Goal: Task Accomplishment & Management: Manage account settings

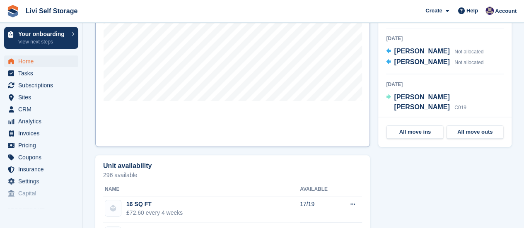
scroll to position [331, 0]
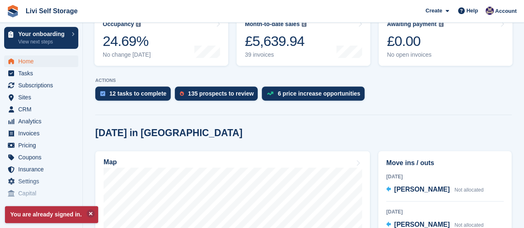
scroll to position [124, 0]
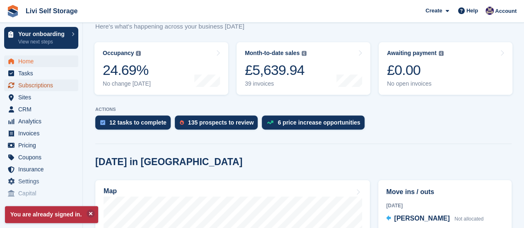
click at [27, 83] on span "Subscriptions" at bounding box center [43, 86] width 50 height 12
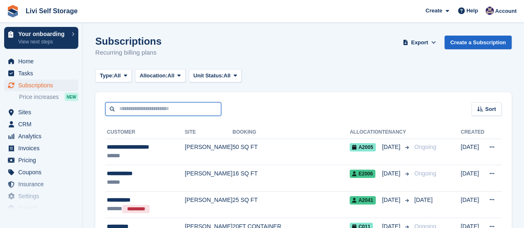
click at [118, 111] on input "text" at bounding box center [163, 109] width 116 height 14
type input "**********"
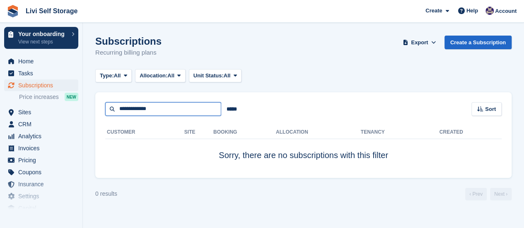
click at [172, 110] on input "**********" at bounding box center [163, 109] width 116 height 14
type input "*"
type input "**********"
click at [33, 83] on span "Subscriptions" at bounding box center [43, 86] width 50 height 12
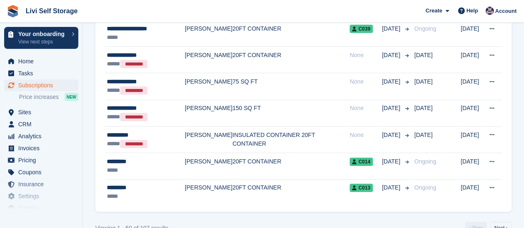
scroll to position [1267, 0]
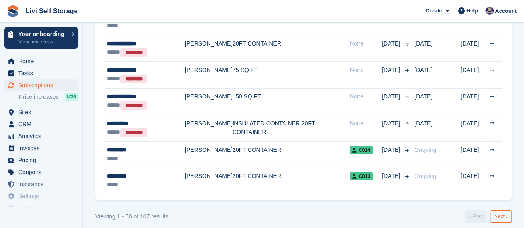
click at [500, 210] on link "Next ›" at bounding box center [501, 216] width 22 height 12
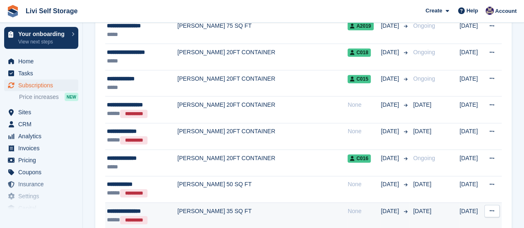
scroll to position [397, 0]
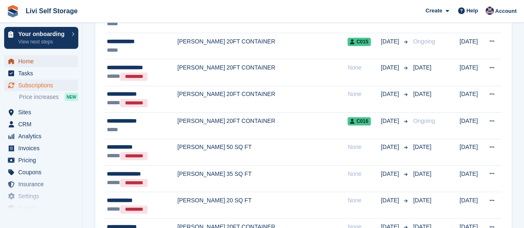
click at [27, 62] on span "Home" at bounding box center [43, 62] width 50 height 12
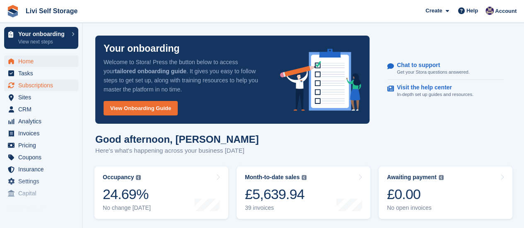
scroll to position [207, 0]
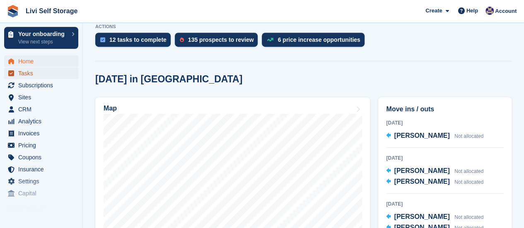
click at [31, 76] on span "Tasks" at bounding box center [43, 74] width 50 height 12
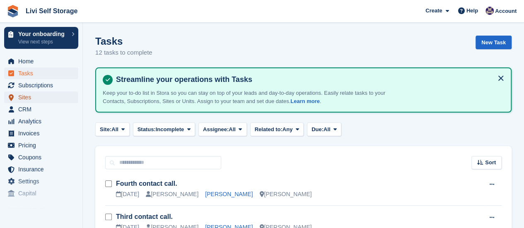
click at [24, 97] on span "Sites" at bounding box center [43, 98] width 50 height 12
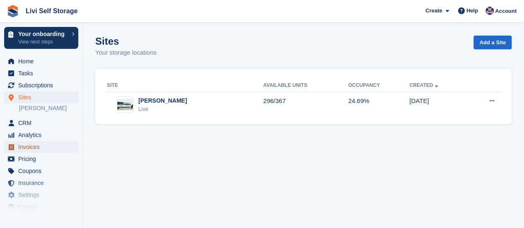
click at [29, 146] on span "Invoices" at bounding box center [43, 147] width 50 height 12
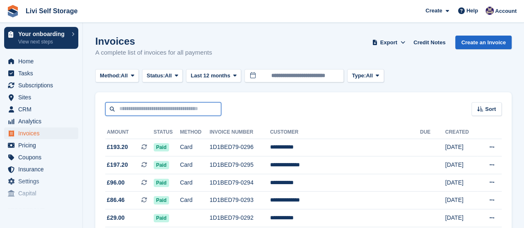
click at [142, 110] on input "text" at bounding box center [163, 109] width 116 height 14
type input "******"
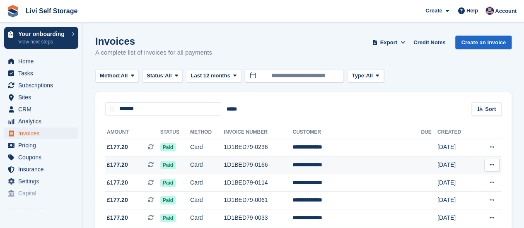
click at [213, 166] on td "Card" at bounding box center [207, 166] width 34 height 18
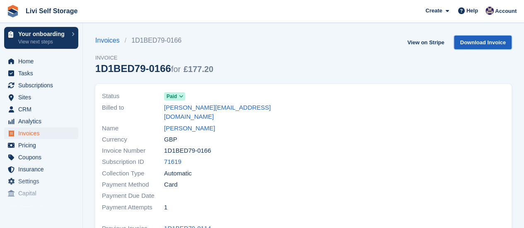
click at [486, 43] on link "Download Invoice" at bounding box center [483, 43] width 58 height 14
click at [480, 42] on link "Download Invoice" at bounding box center [483, 43] width 58 height 14
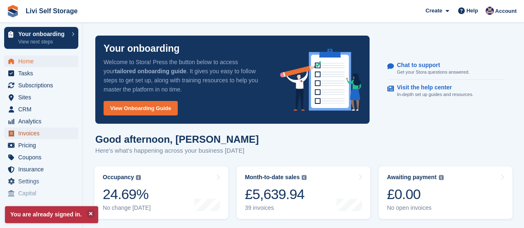
click at [28, 136] on span "Invoices" at bounding box center [43, 134] width 50 height 12
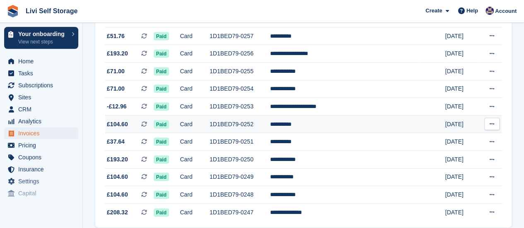
scroll to position [787, 0]
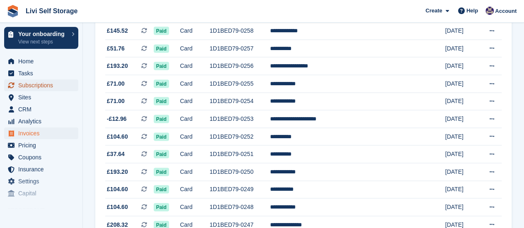
click at [33, 88] on span "Subscriptions" at bounding box center [43, 86] width 50 height 12
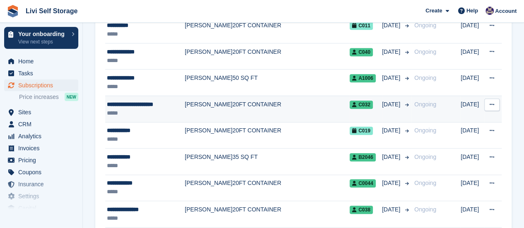
scroll to position [207, 0]
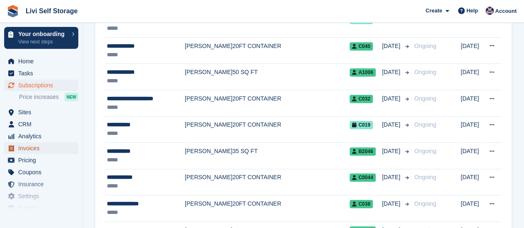
click at [29, 145] on span "Invoices" at bounding box center [43, 149] width 50 height 12
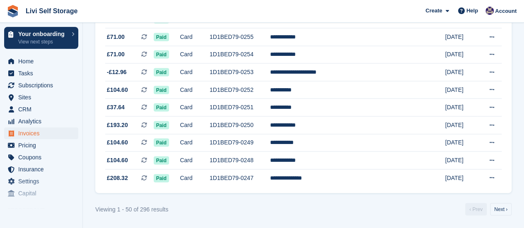
scroll to position [841, 0]
click at [496, 211] on link "Next ›" at bounding box center [501, 209] width 22 height 12
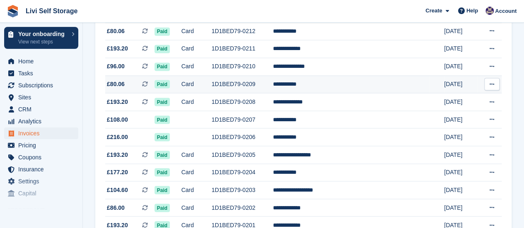
scroll to position [841, 0]
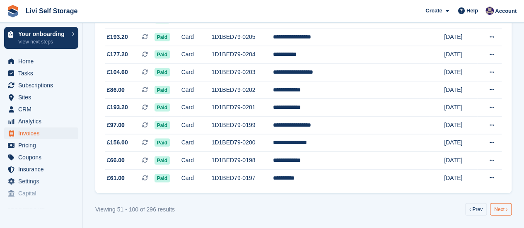
click at [504, 209] on link "Next ›" at bounding box center [501, 209] width 22 height 12
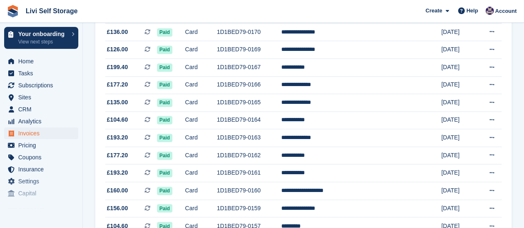
scroll to position [551, 0]
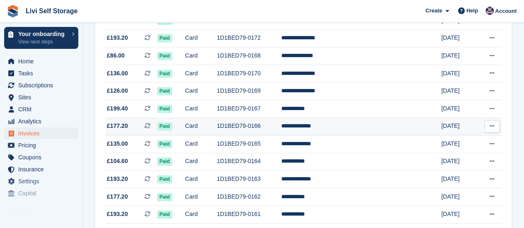
click at [281, 133] on td "1D1BED79-0166" at bounding box center [249, 127] width 65 height 18
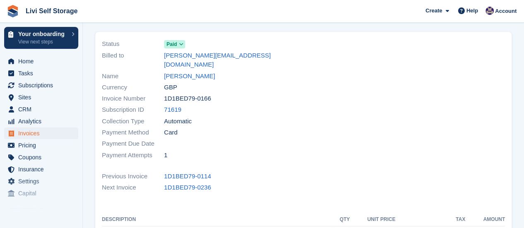
scroll to position [41, 0]
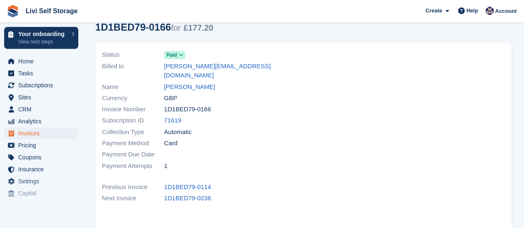
click at [182, 54] on icon at bounding box center [181, 55] width 5 height 5
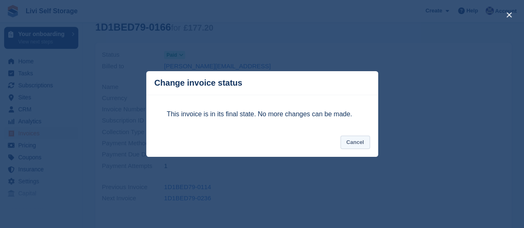
click at [355, 140] on button "Cancel" at bounding box center [355, 143] width 29 height 14
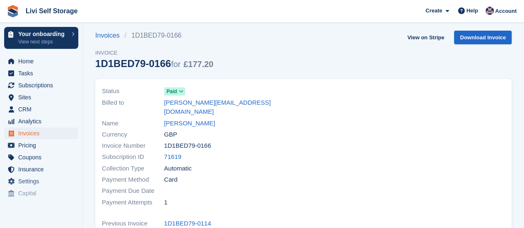
scroll to position [0, 0]
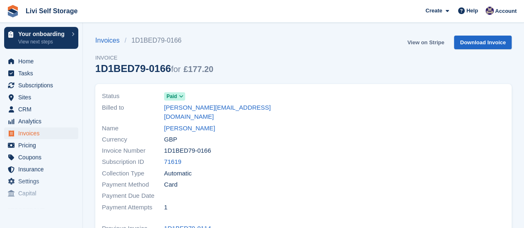
click at [430, 43] on link "View on Stripe" at bounding box center [426, 43] width 44 height 14
click at [481, 43] on link "Download Invoice" at bounding box center [483, 43] width 58 height 14
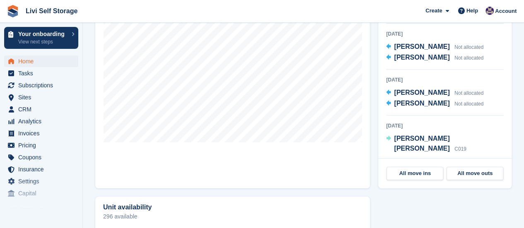
scroll to position [290, 0]
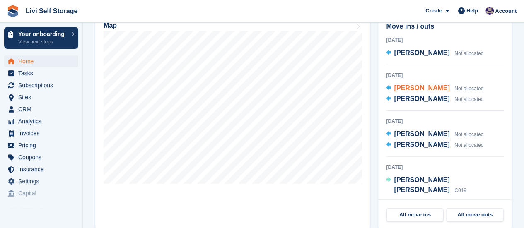
click at [404, 88] on span "[PERSON_NAME]" at bounding box center [422, 88] width 56 height 7
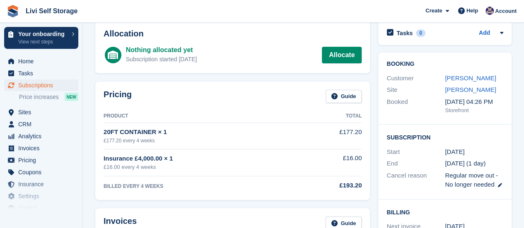
scroll to position [83, 0]
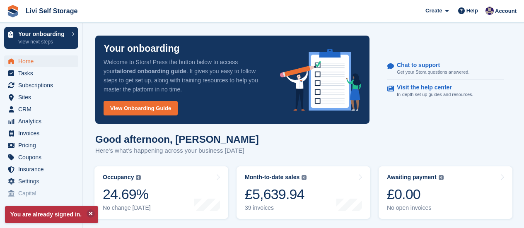
scroll to position [290, 0]
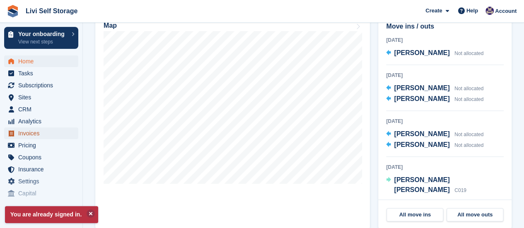
click at [36, 132] on span "Invoices" at bounding box center [43, 134] width 50 height 12
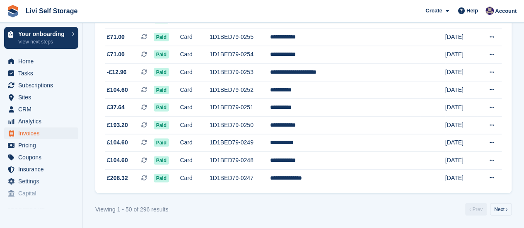
scroll to position [841, 0]
click at [501, 210] on link "Next ›" at bounding box center [501, 209] width 22 height 12
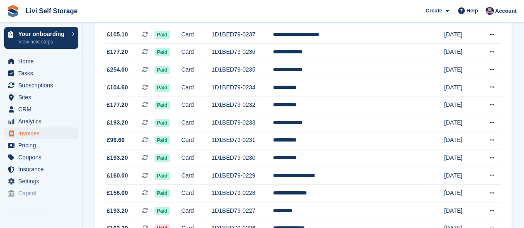
scroll to position [261, 0]
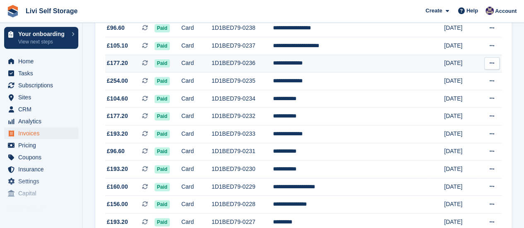
click at [318, 66] on td "**********" at bounding box center [351, 64] width 156 height 18
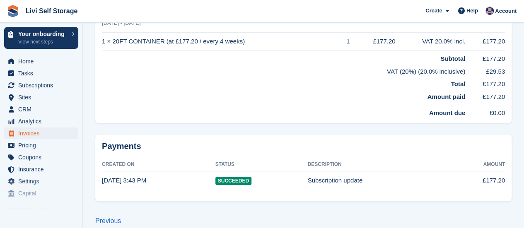
scroll to position [254, 0]
click at [112, 218] on link "Previous" at bounding box center [108, 221] width 26 height 7
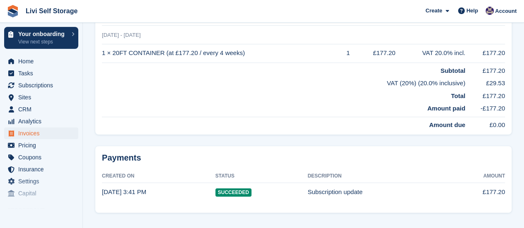
scroll to position [265, 0]
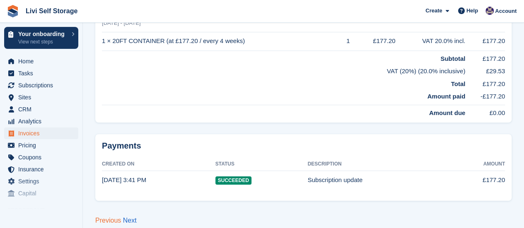
click at [107, 217] on link "Previous" at bounding box center [108, 220] width 26 height 7
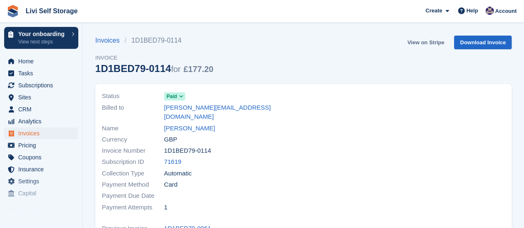
click at [426, 42] on link "View on Stripe" at bounding box center [426, 43] width 44 height 14
